Goal: Information Seeking & Learning: Learn about a topic

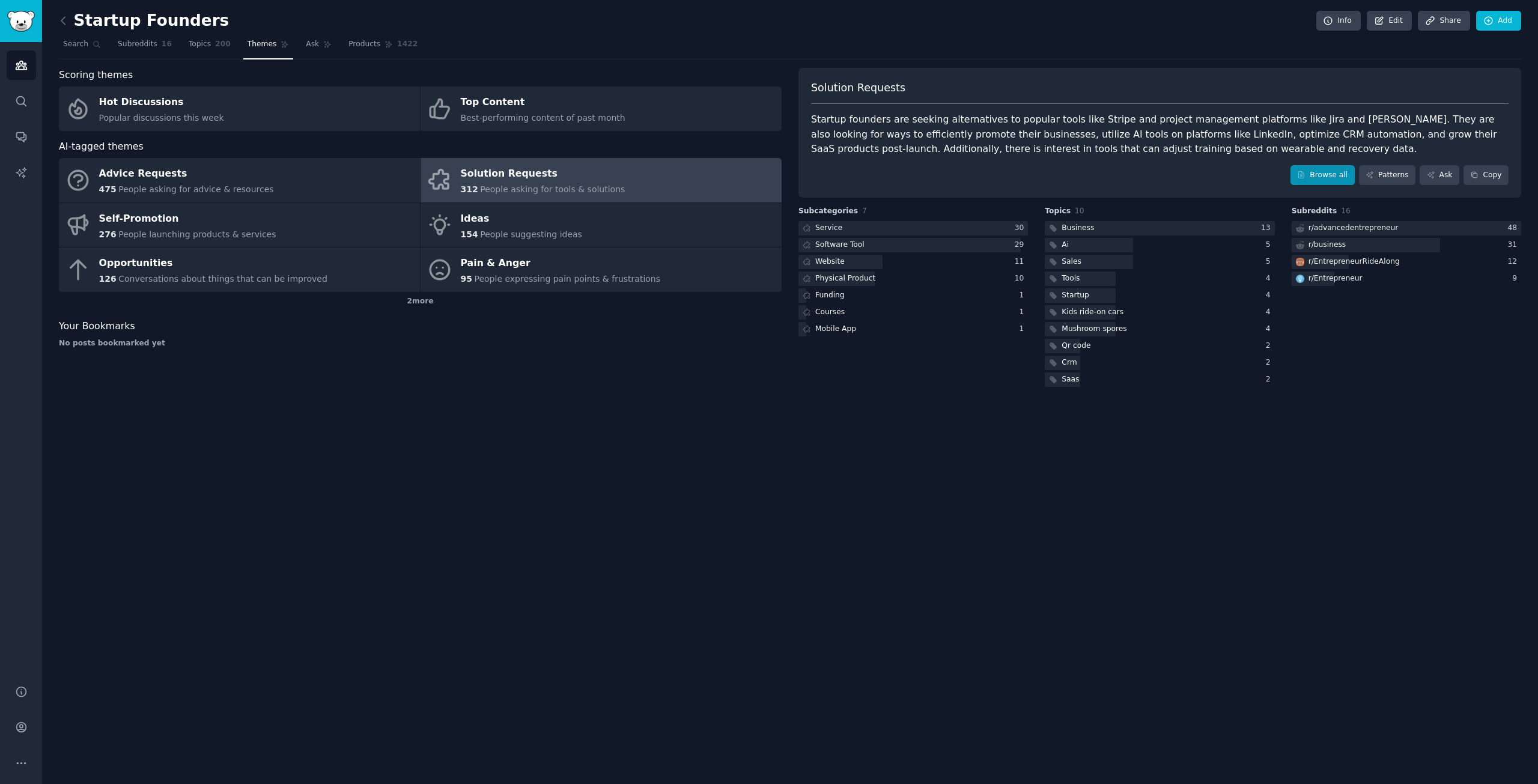
click at [1343, 168] on link "Browse all" at bounding box center [1323, 175] width 64 height 20
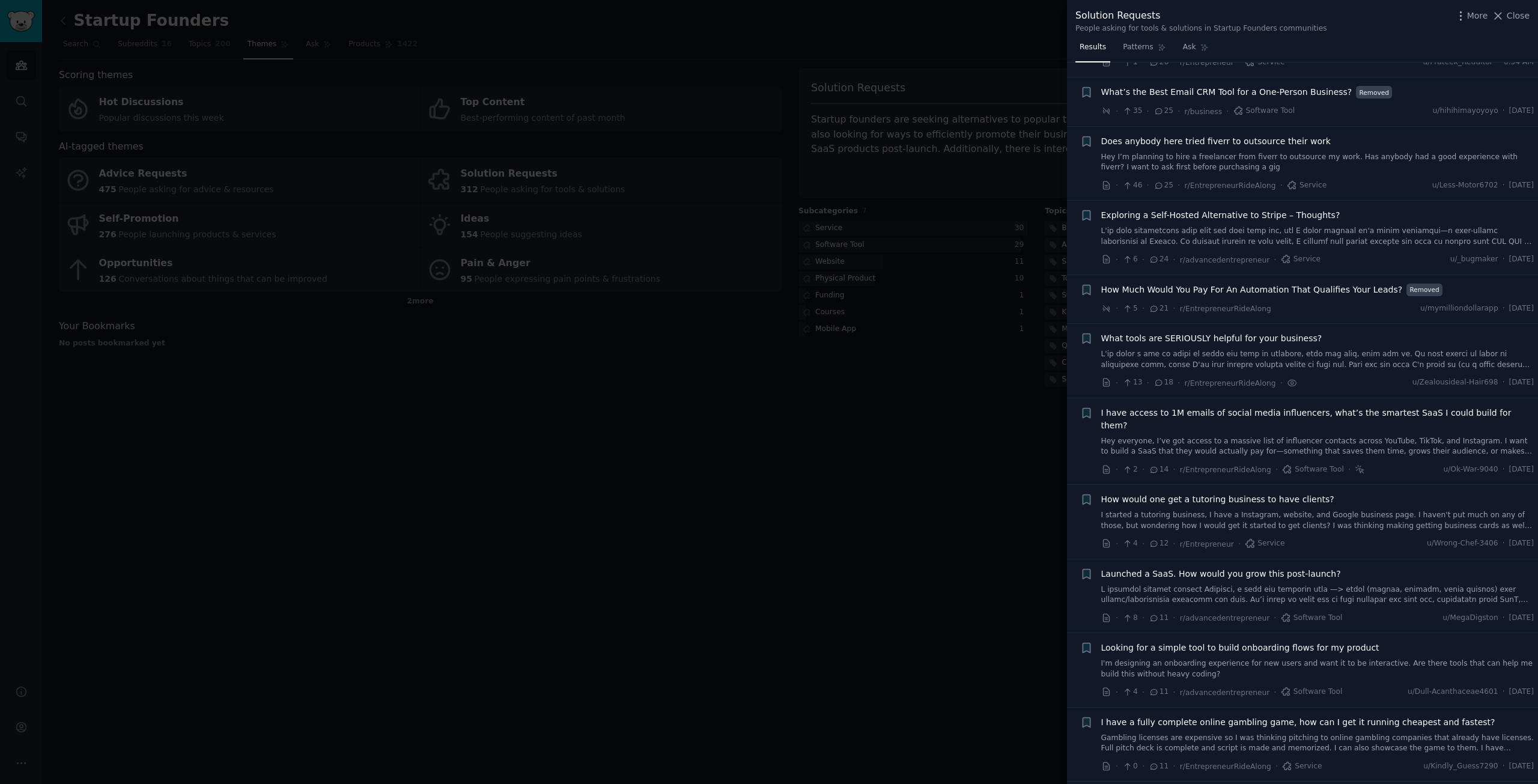
scroll to position [601, 0]
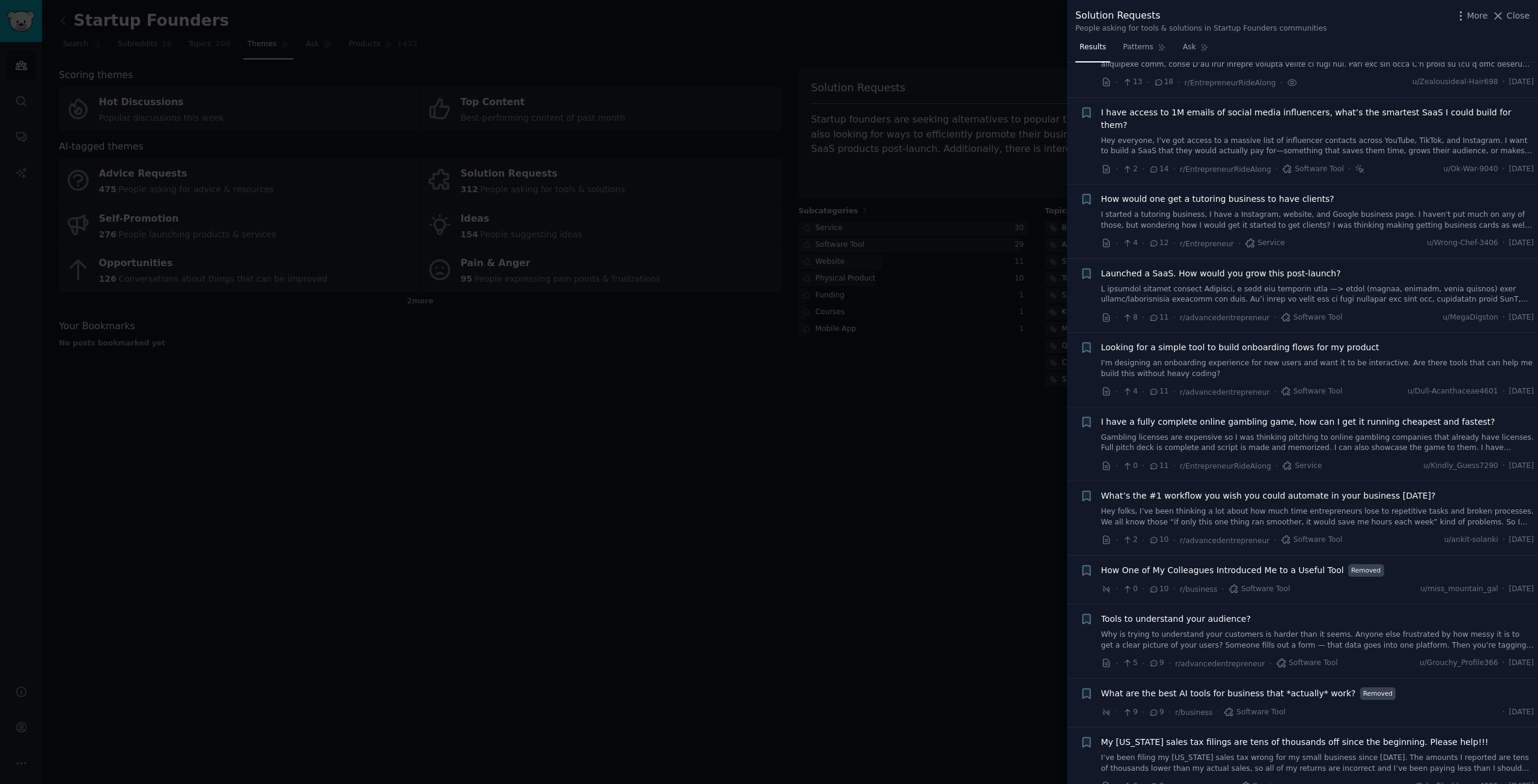
click at [1345, 506] on link "Hey folks, I’ve been thinking a lot about how much time entrepreneurs lose to r…" at bounding box center [1318, 516] width 433 height 21
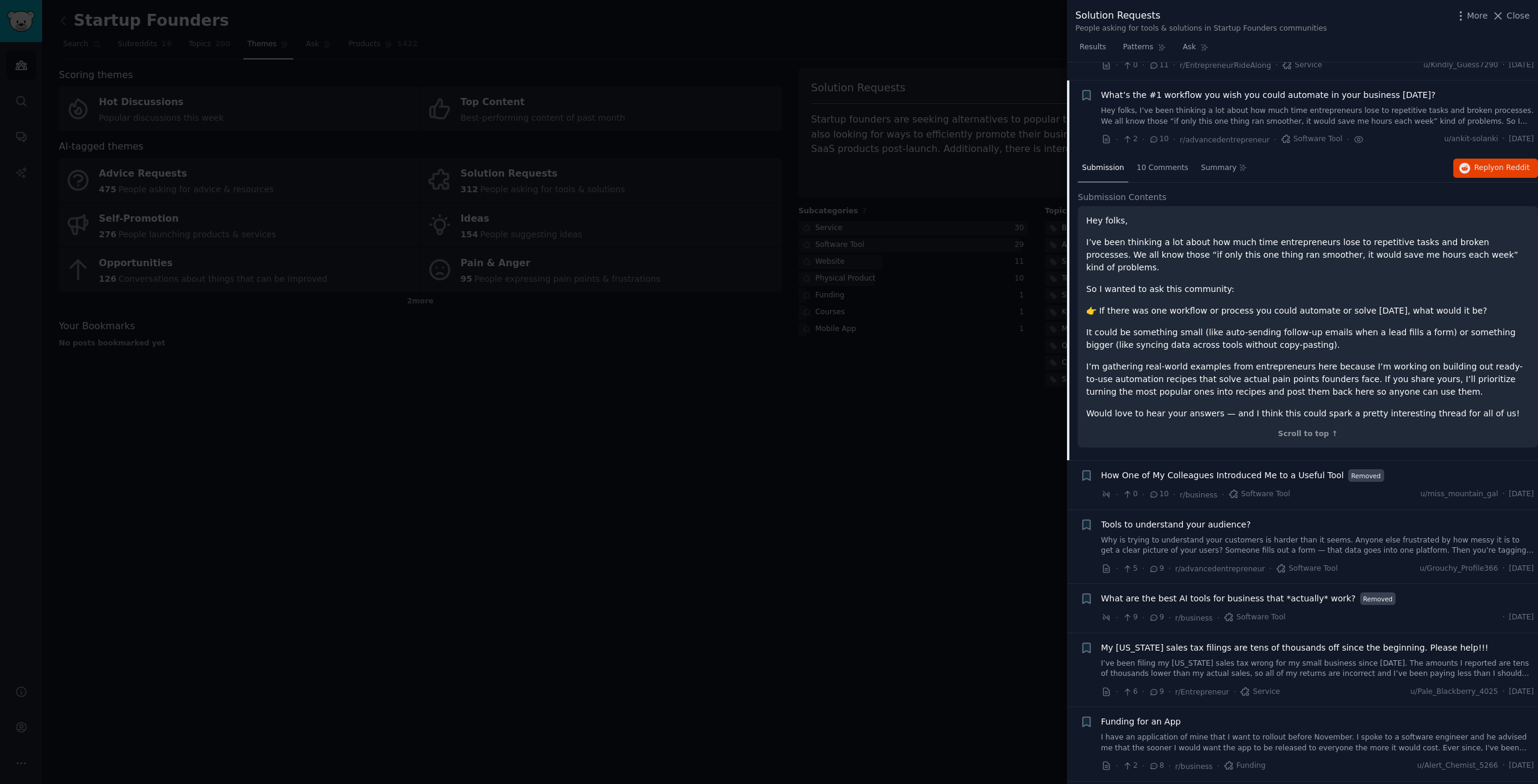
scroll to position [1007, 0]
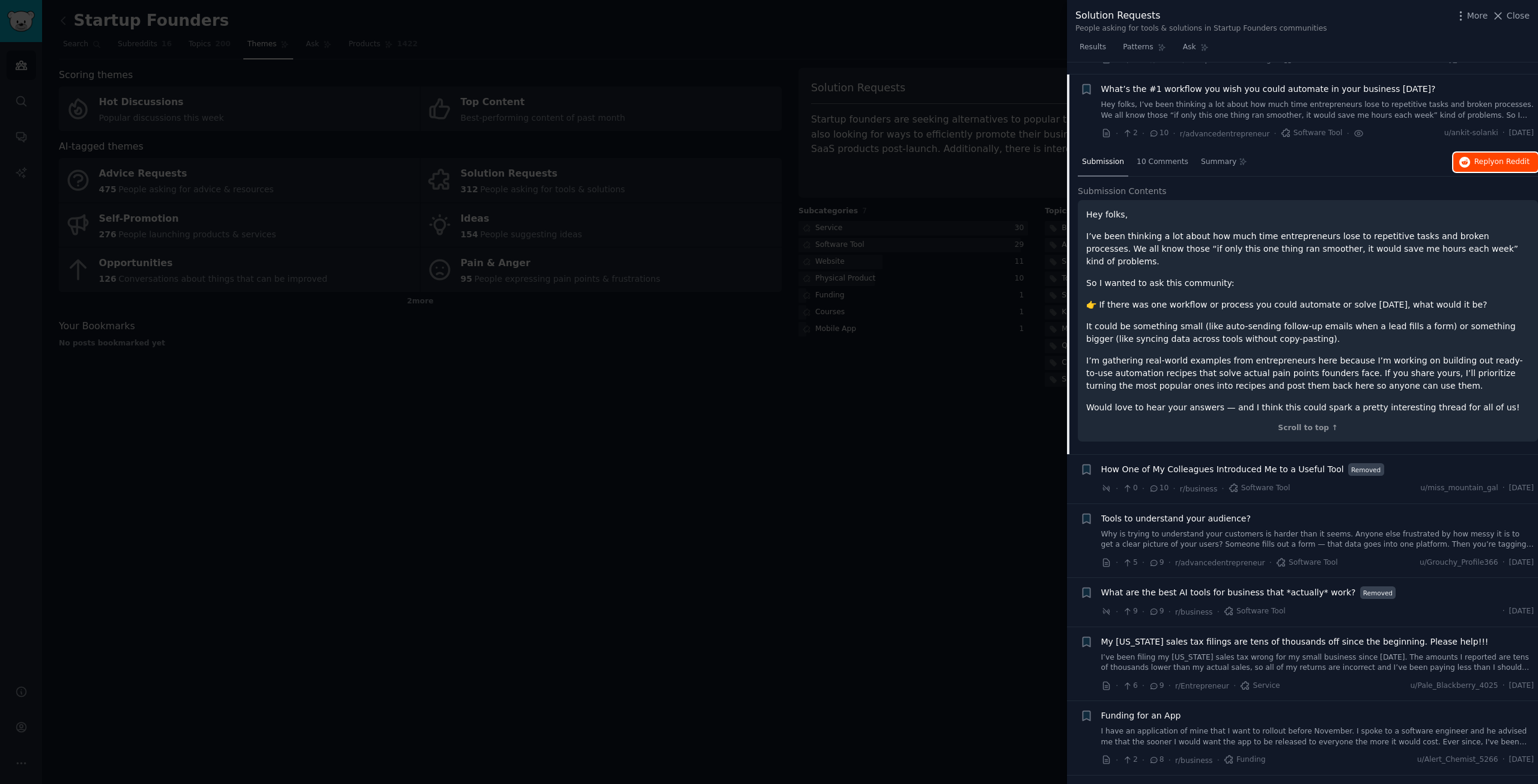
click at [1496, 158] on span "on Reddit" at bounding box center [1512, 162] width 35 height 8
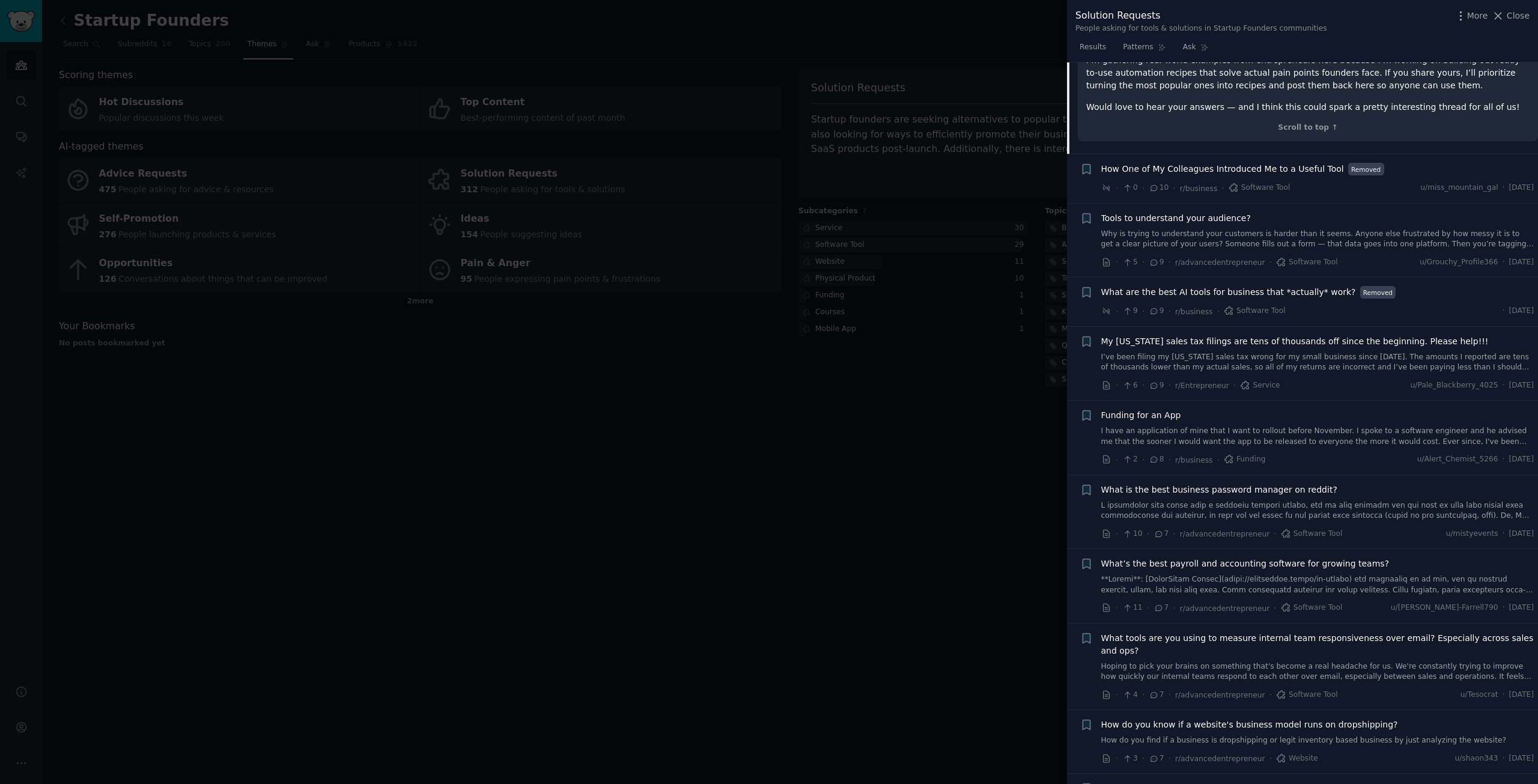
scroll to position [1608, 0]
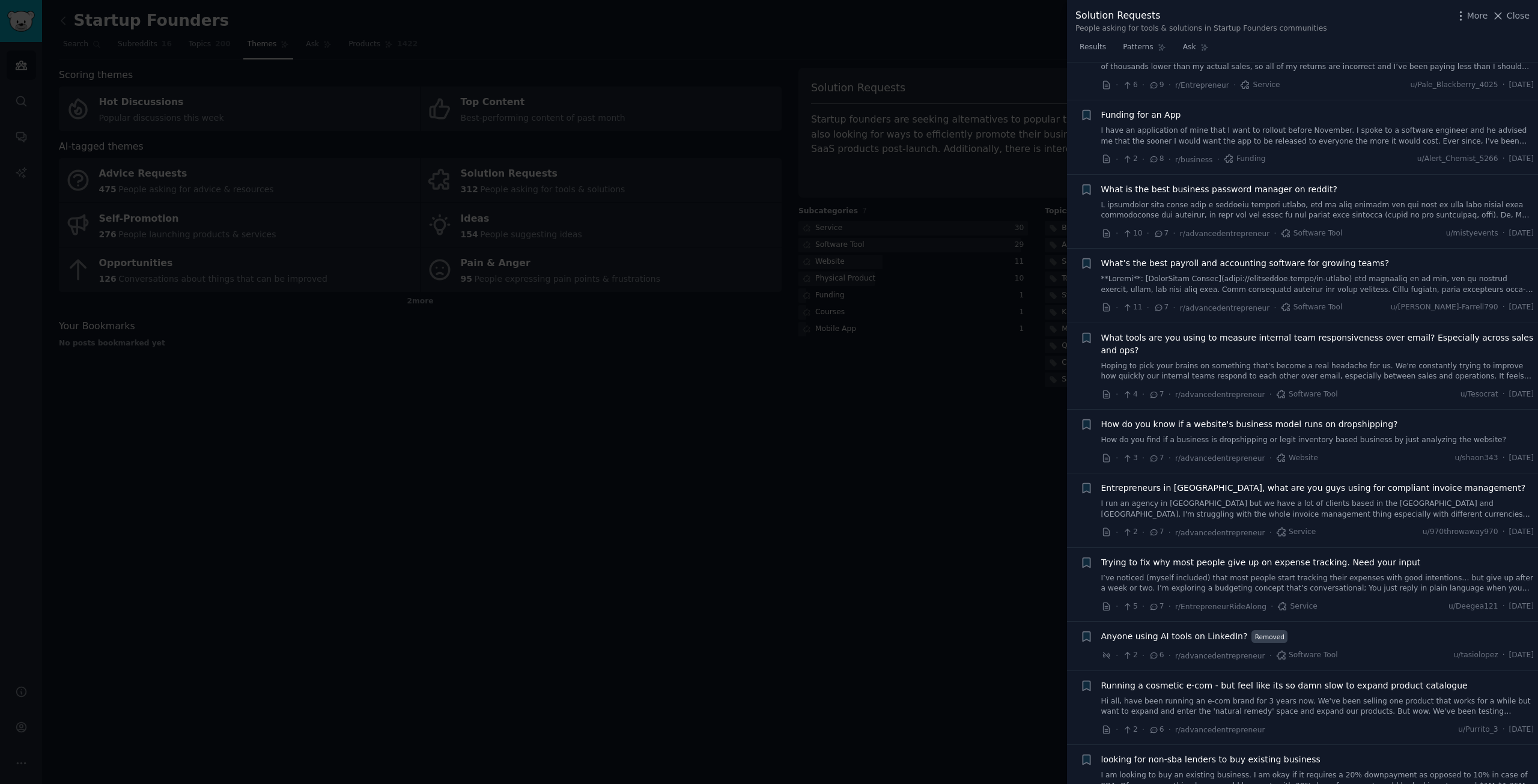
click at [1262, 498] on link "I run an agency in [GEOGRAPHIC_DATA] but we have a lot of clients based in the …" at bounding box center [1318, 509] width 433 height 21
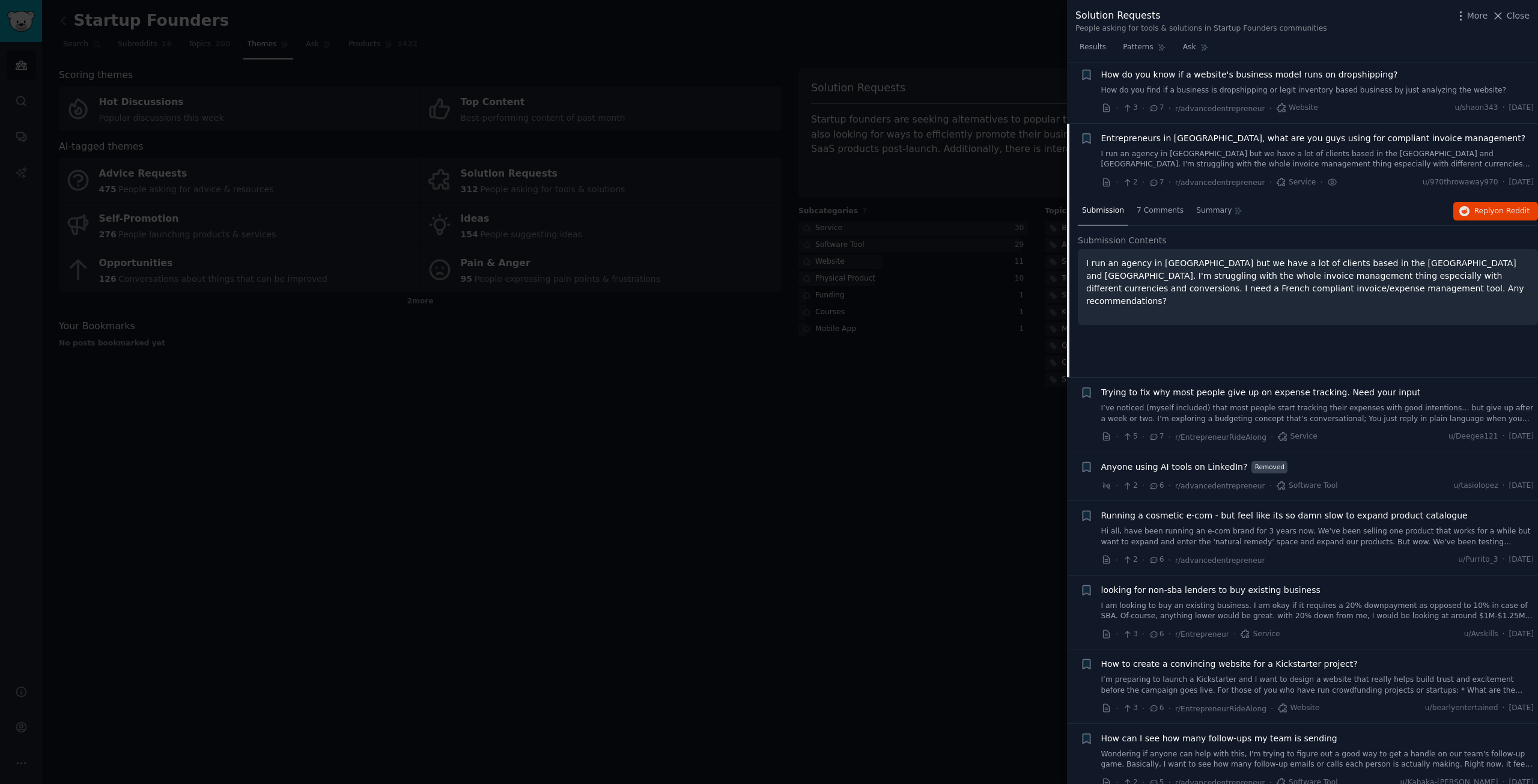
scroll to position [1688, 0]
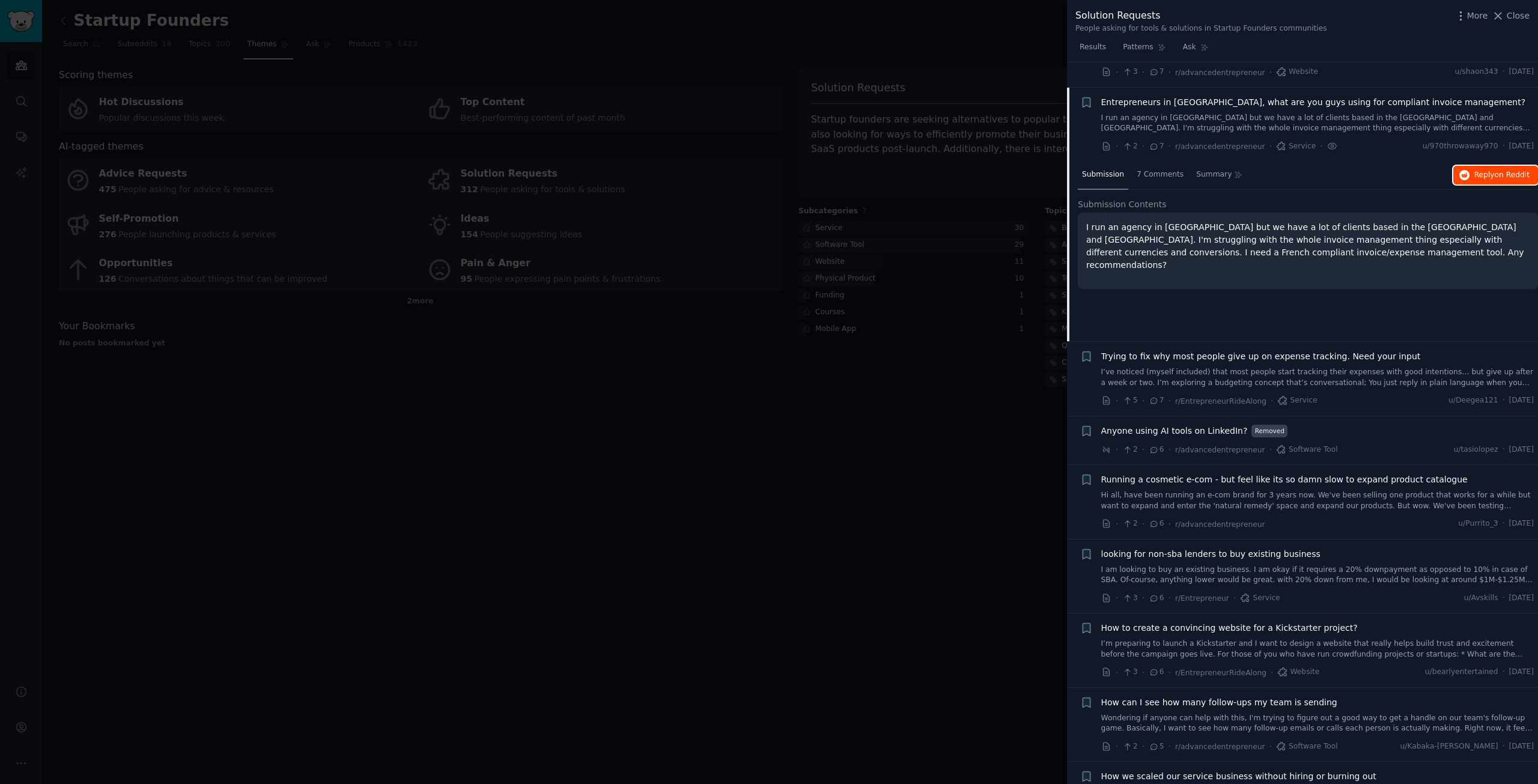
click at [1474, 170] on span "Reply on Reddit" at bounding box center [1502, 175] width 55 height 11
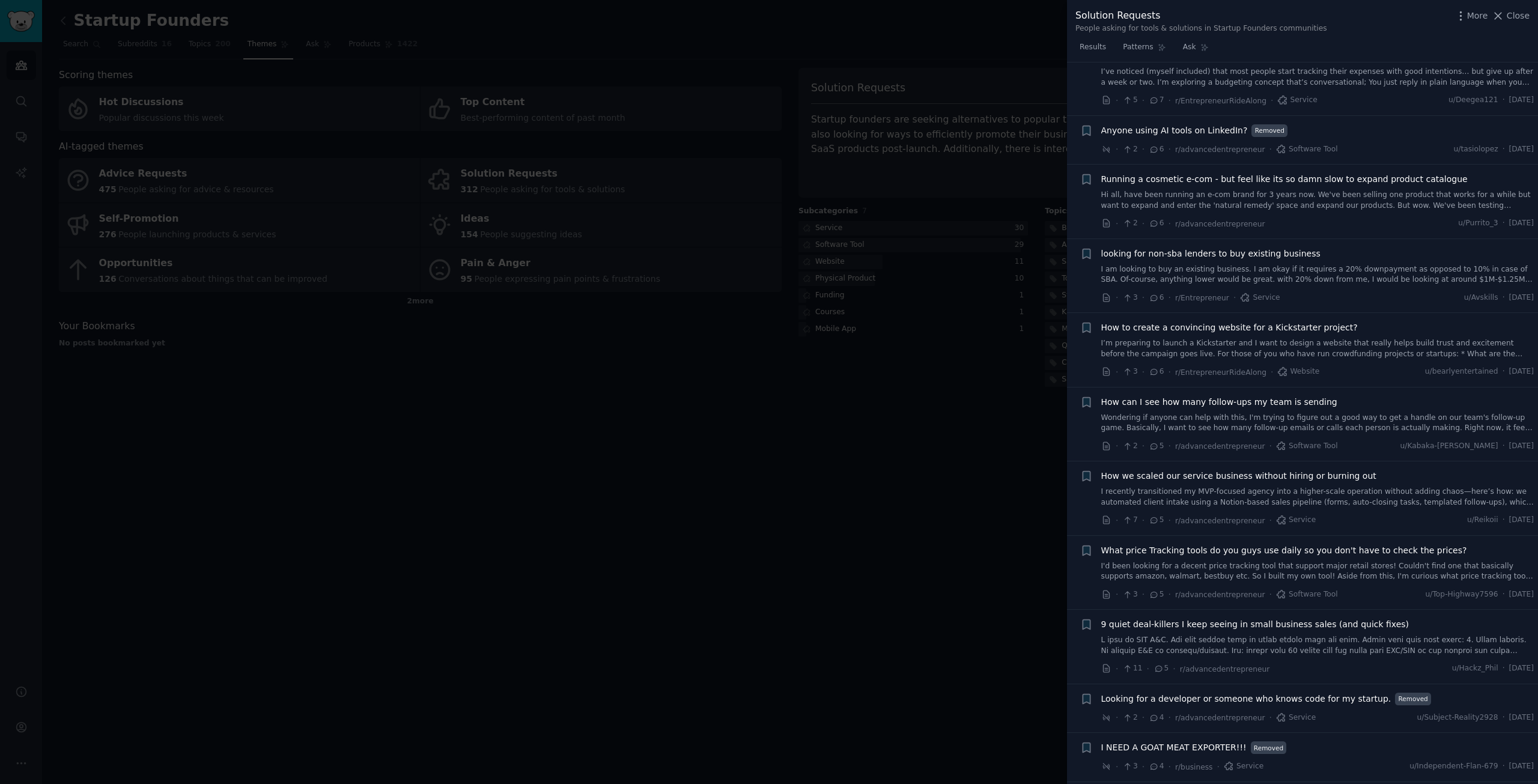
click at [1347, 561] on link "I'd been looking for a decent price tracking tool that support major retail sto…" at bounding box center [1318, 571] width 433 height 21
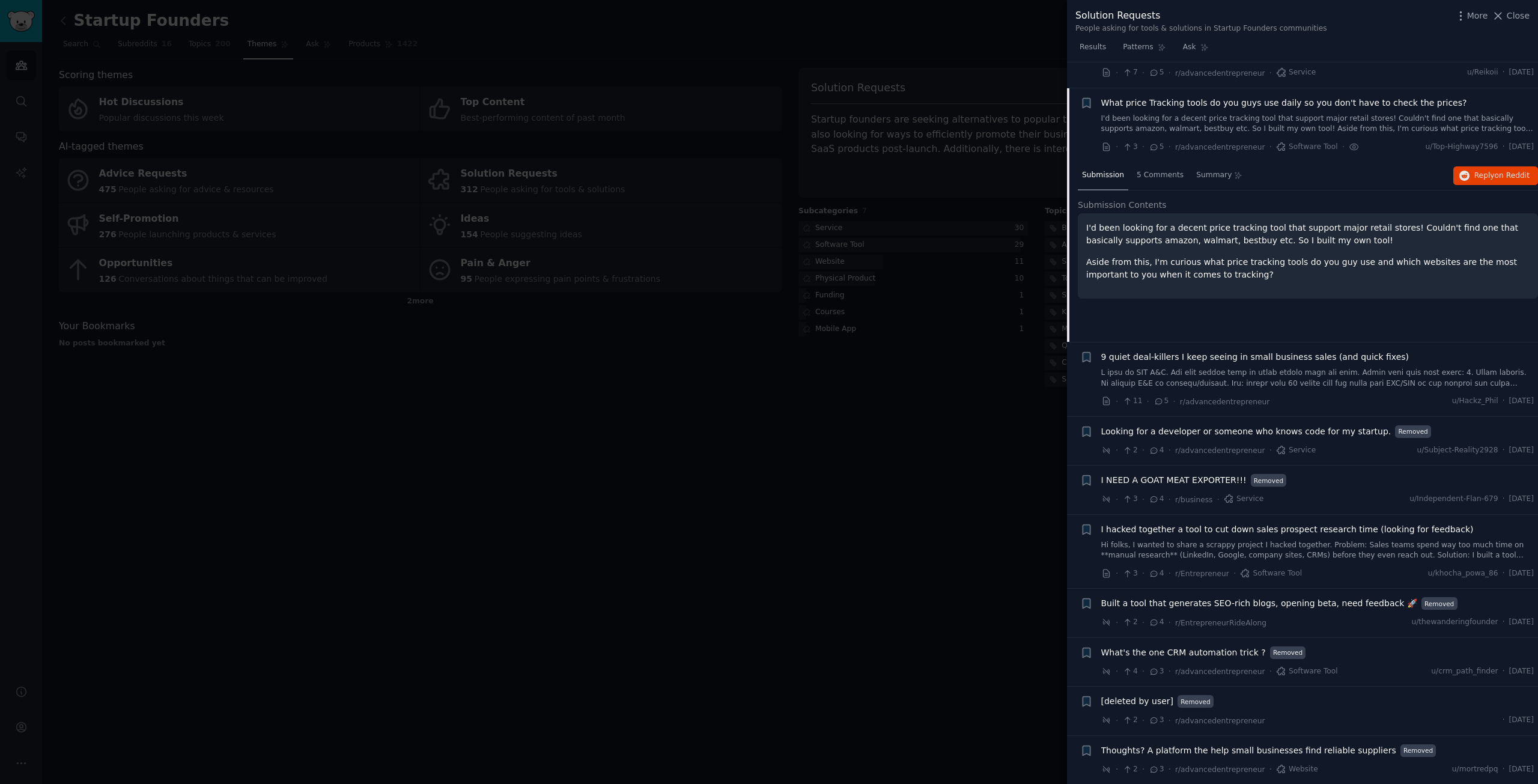
scroll to position [2255, 0]
click at [1488, 170] on span "Reply on Reddit" at bounding box center [1502, 175] width 55 height 11
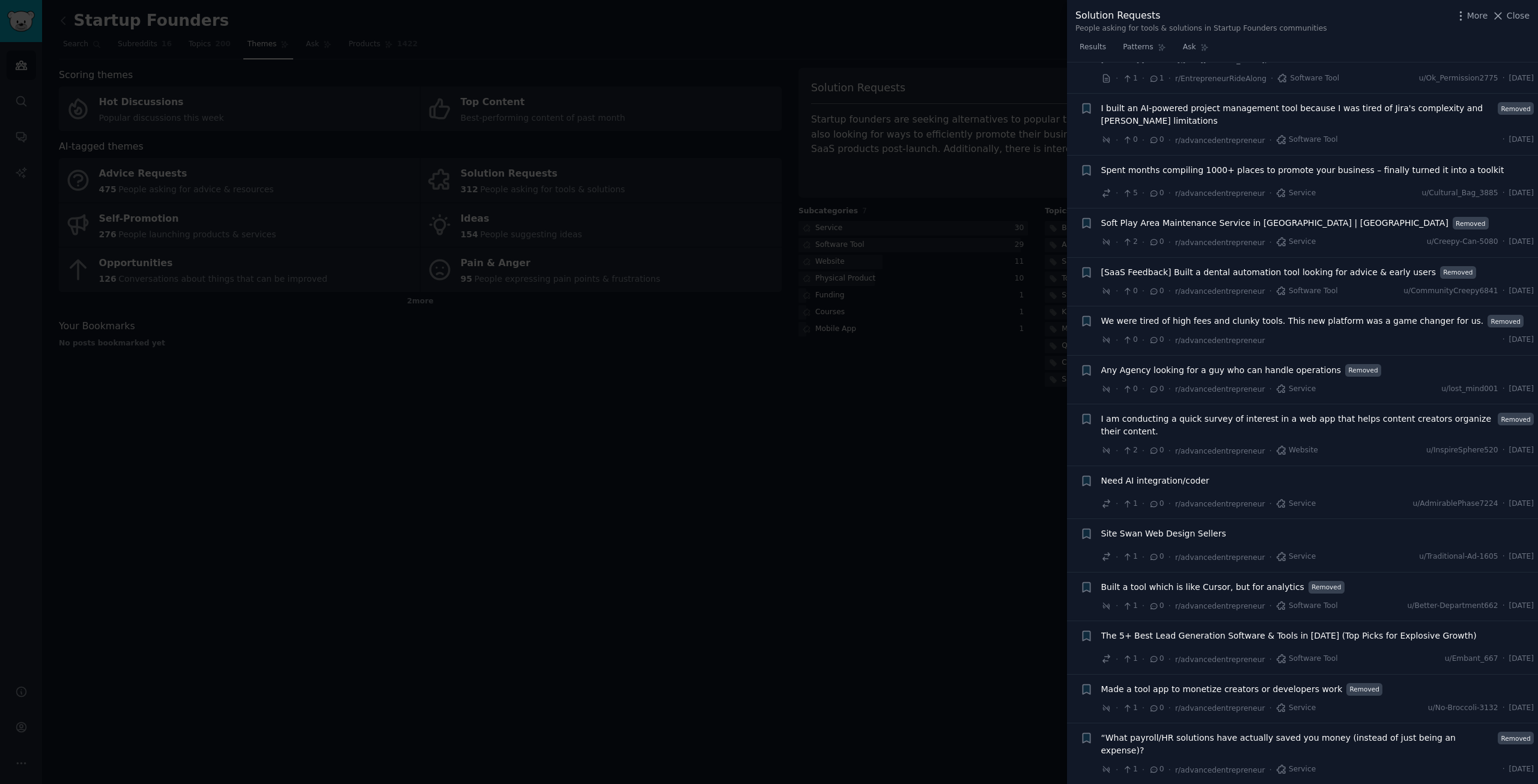
scroll to position [4357, 0]
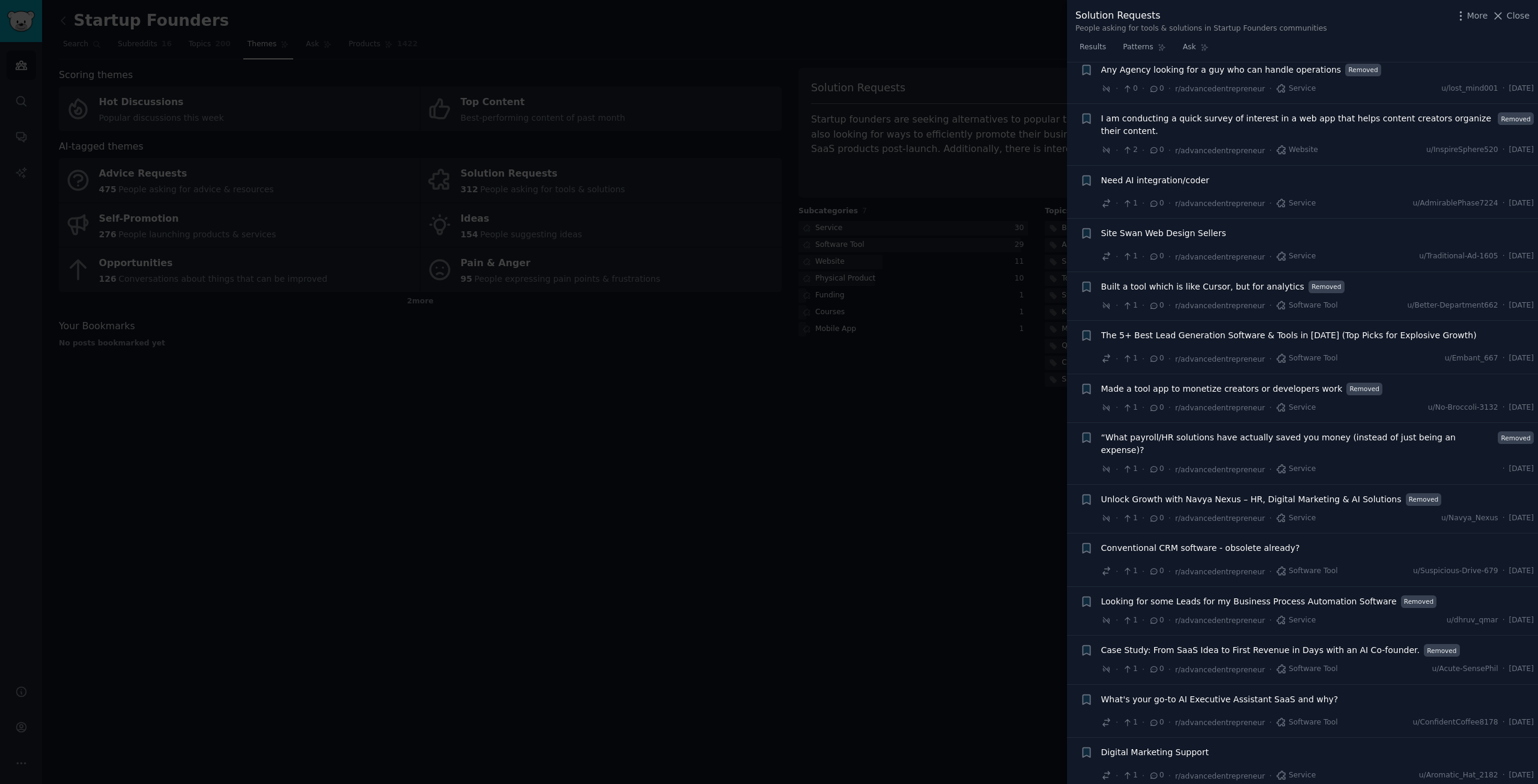
click at [655, 532] on div at bounding box center [769, 392] width 1538 height 784
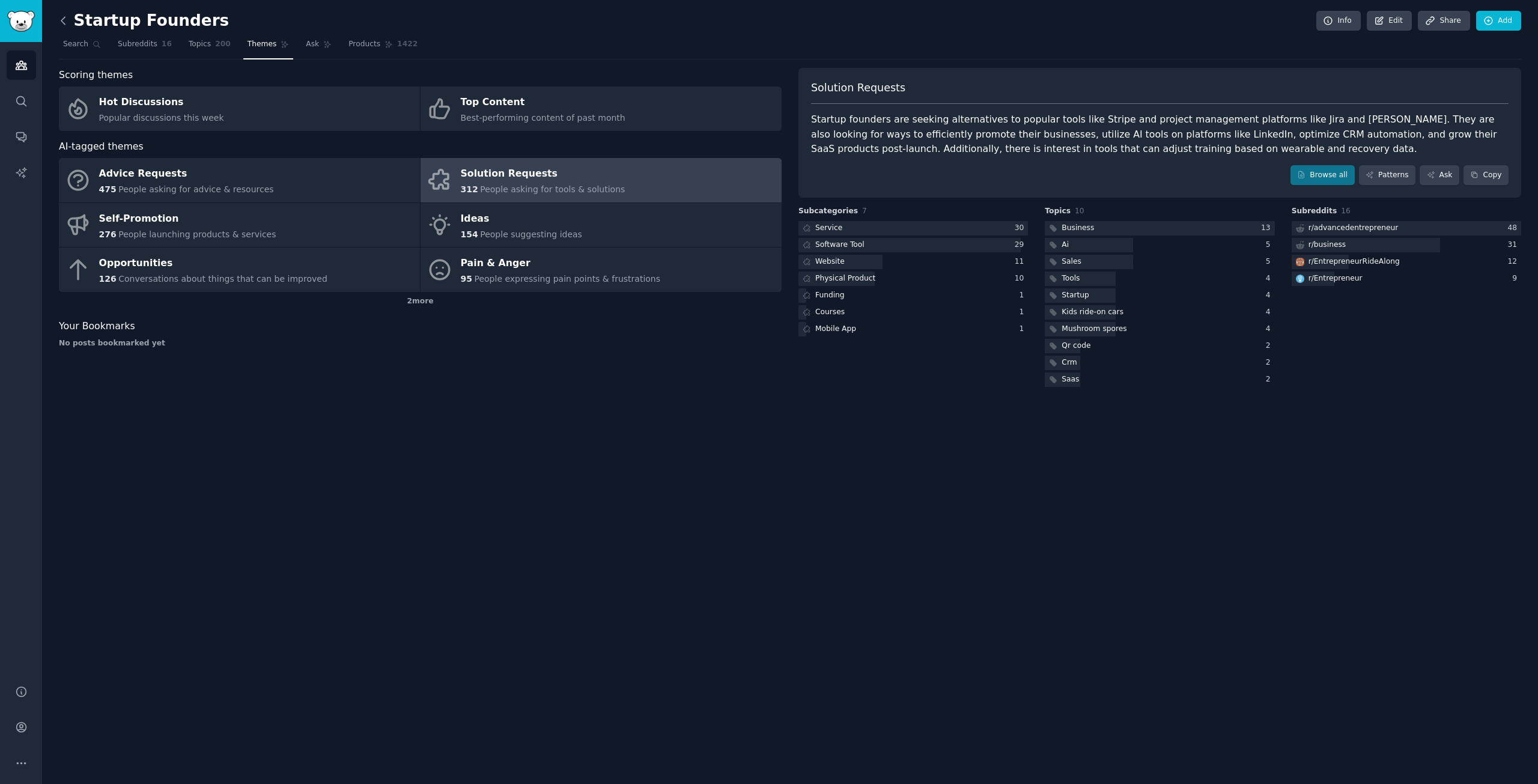
click at [65, 22] on icon at bounding box center [63, 20] width 13 height 13
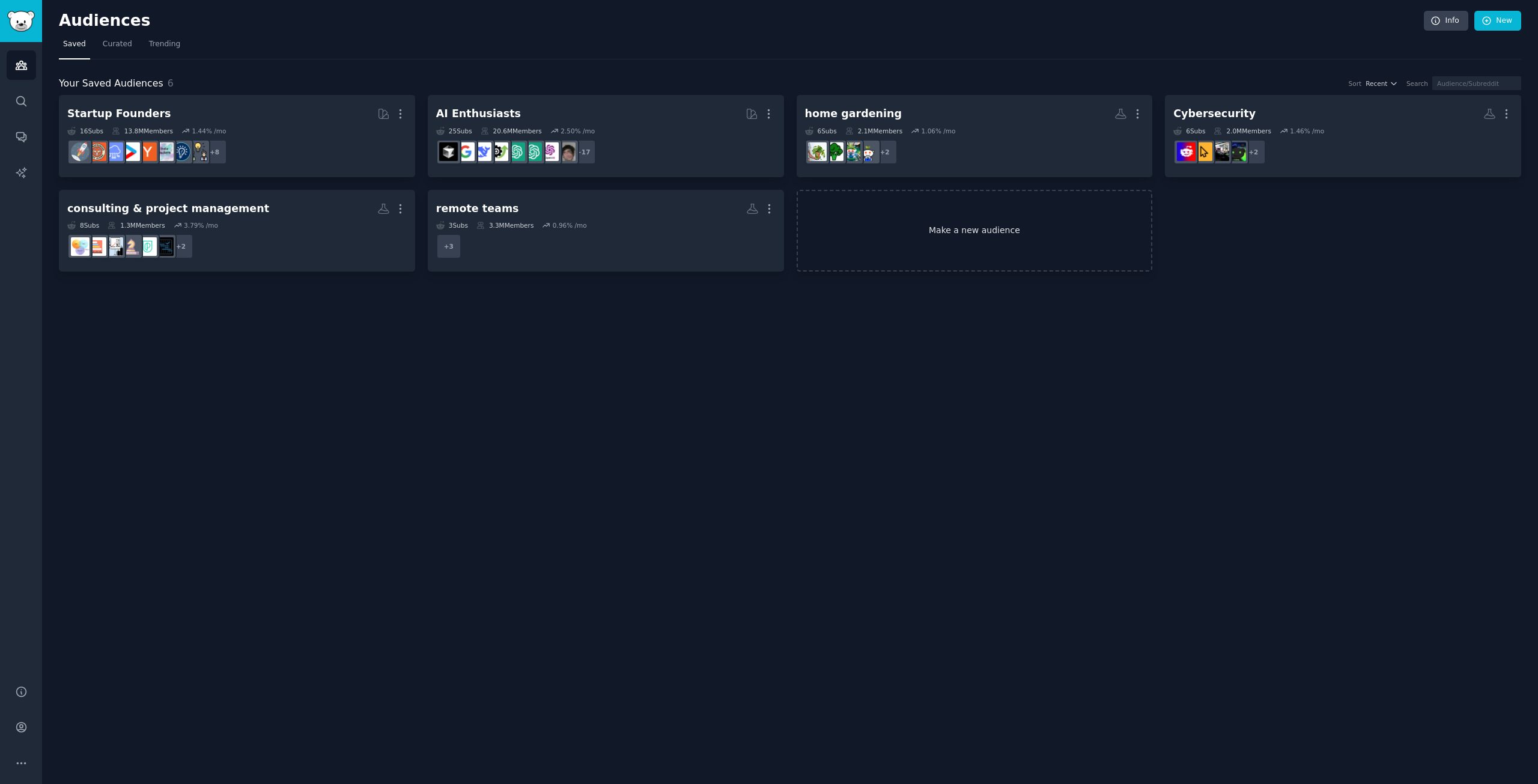
click at [972, 213] on link "Make a new audience" at bounding box center [975, 231] width 356 height 82
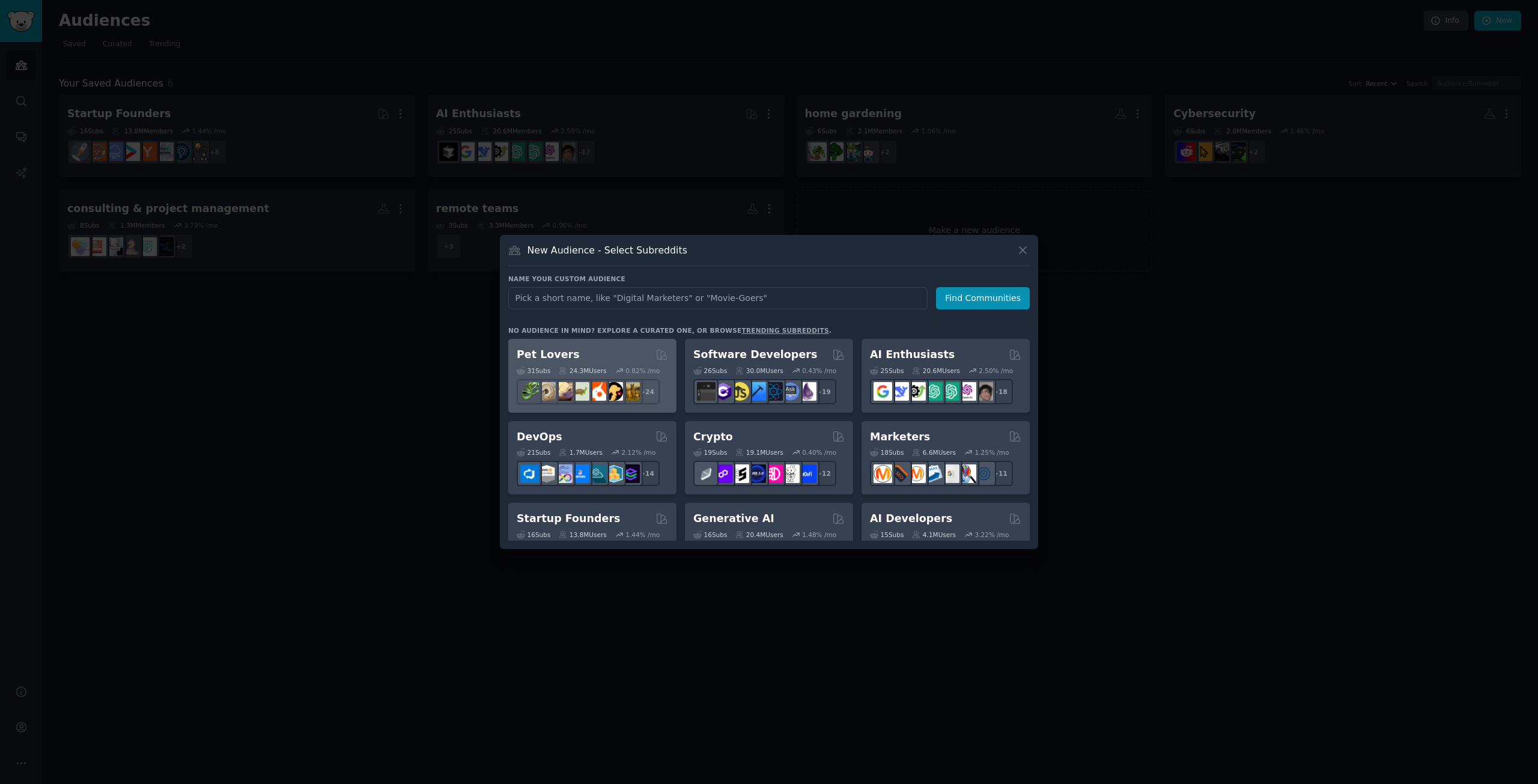
click at [594, 353] on div "Pet Lovers Curated by GummySearch" at bounding box center [592, 355] width 152 height 15
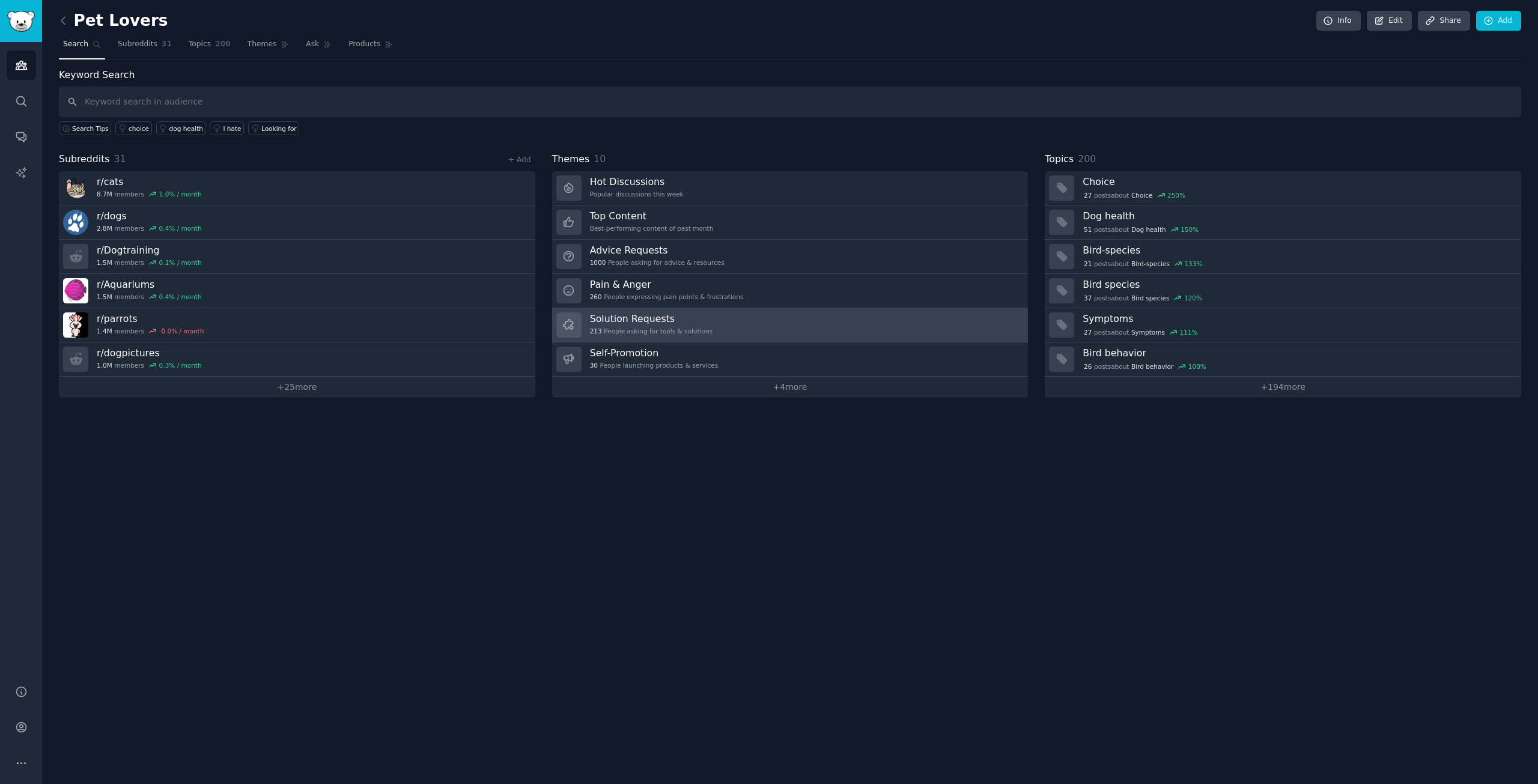
click at [663, 320] on h3 "Solution Requests" at bounding box center [651, 318] width 123 height 13
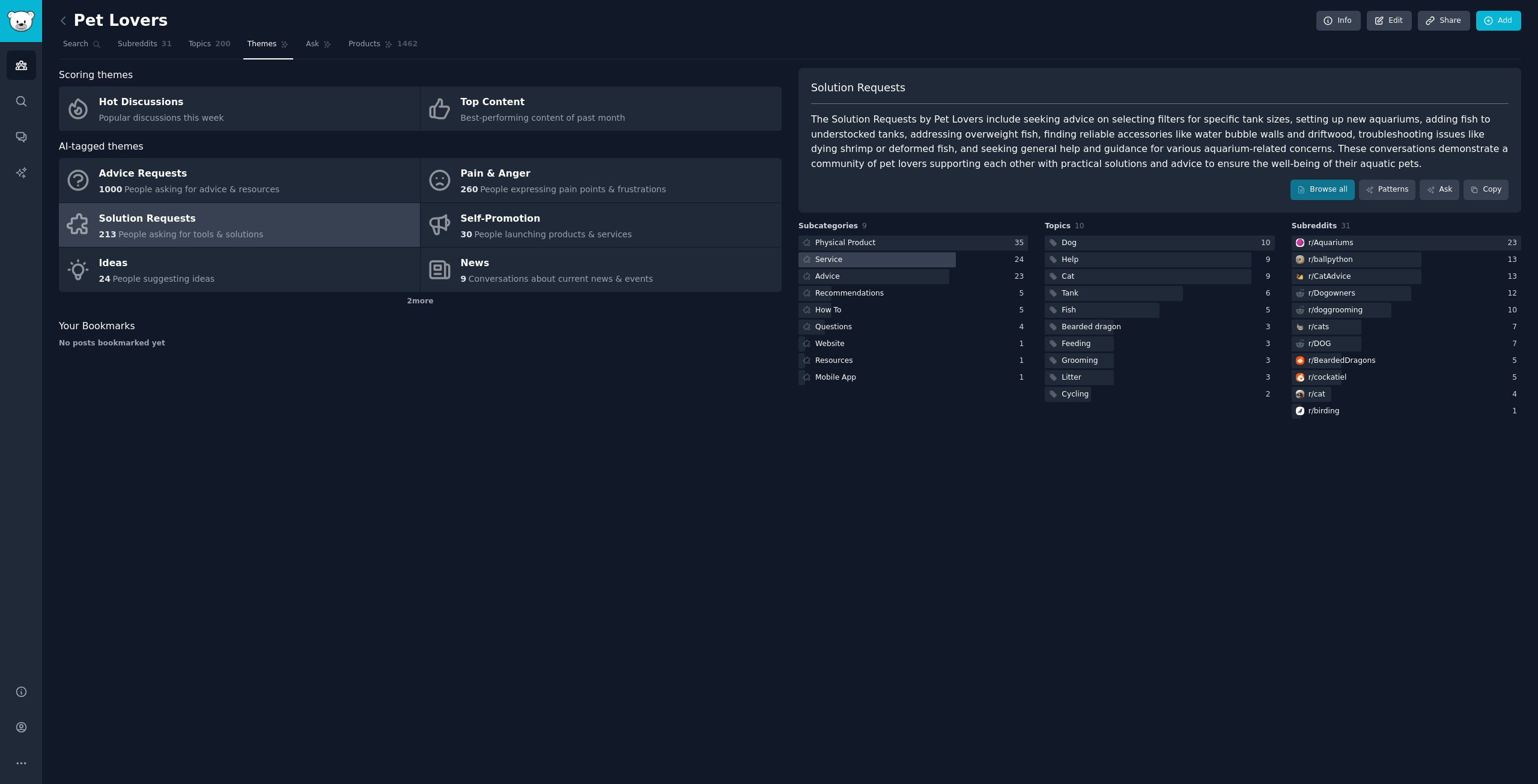
click at [857, 259] on div at bounding box center [878, 260] width 158 height 15
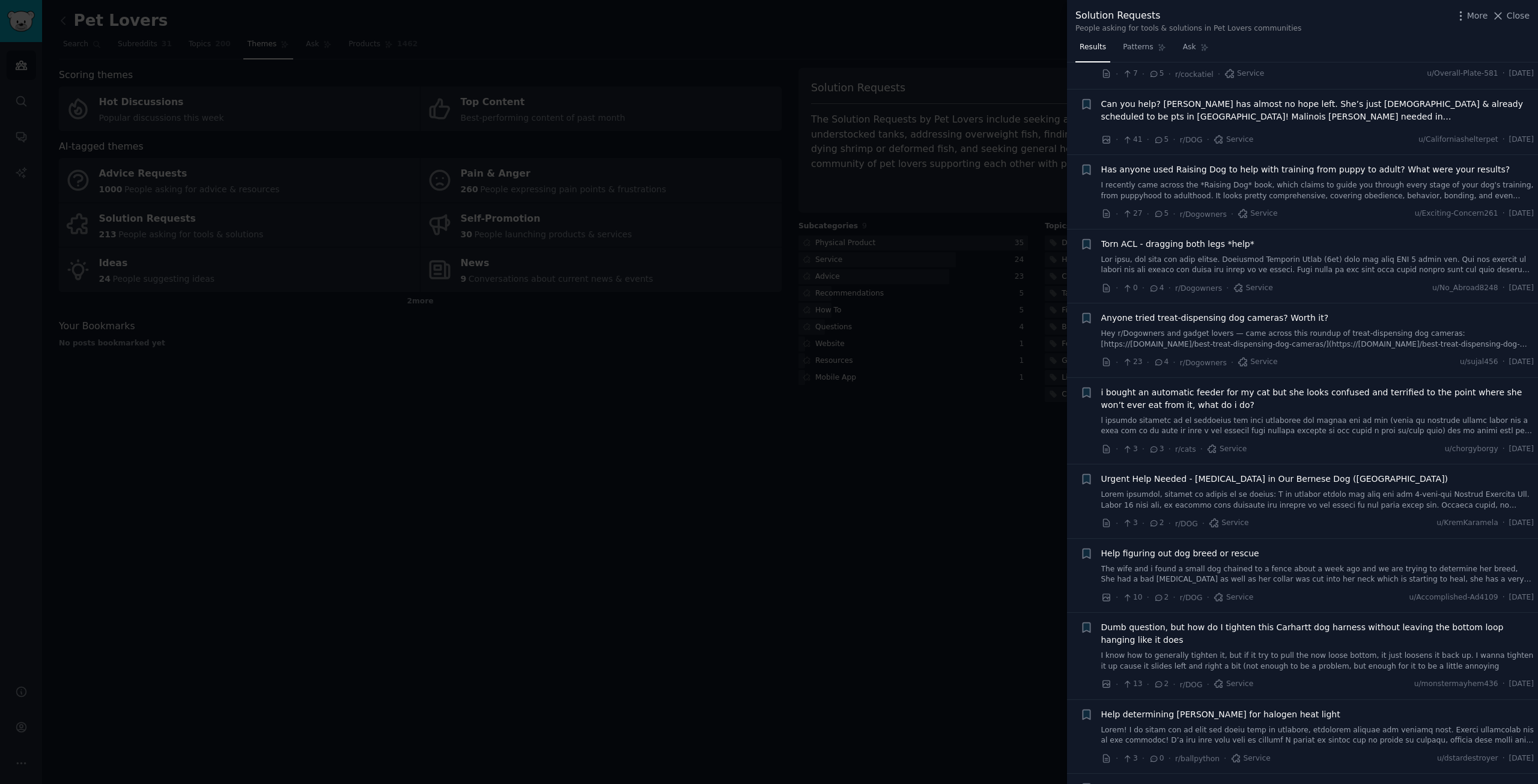
scroll to position [901, 0]
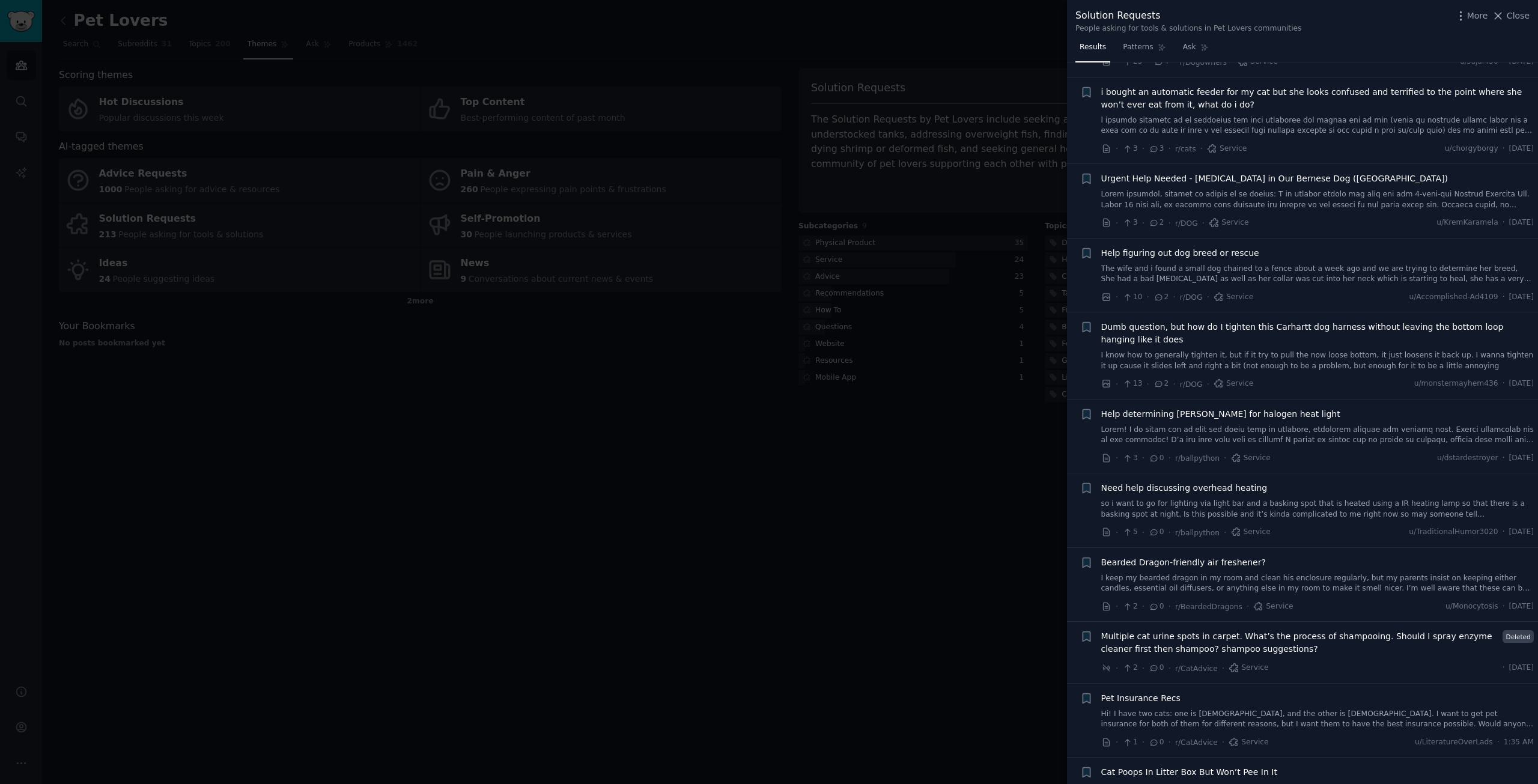
click at [543, 483] on div at bounding box center [769, 392] width 1538 height 784
